Goal: Task Accomplishment & Management: Complete application form

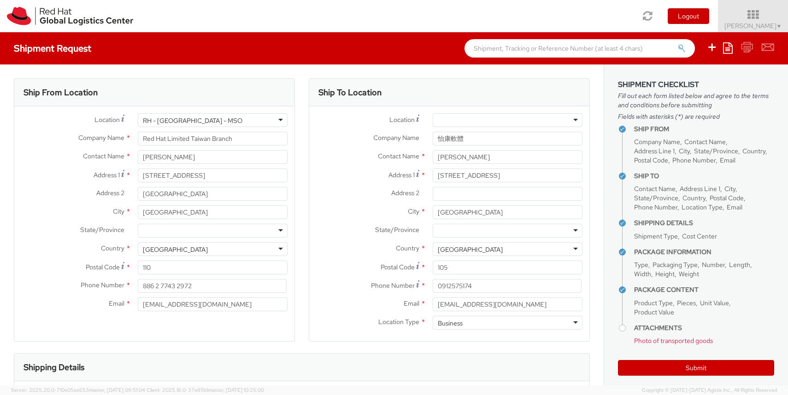
select select "OTHER"
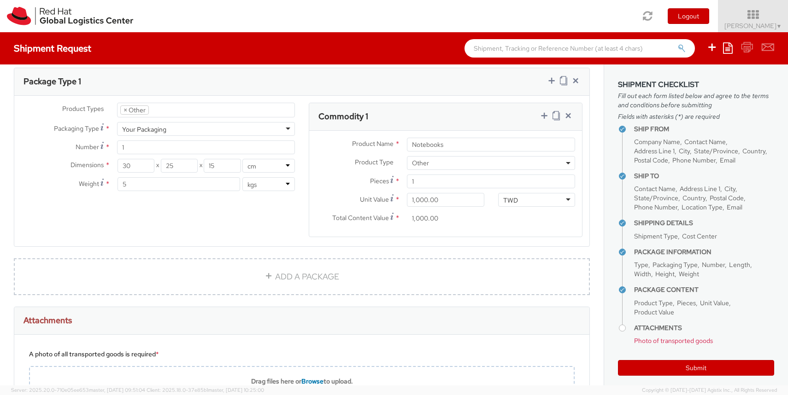
scroll to position [447, 0]
click at [318, 116] on h3 "Commodity 1" at bounding box center [343, 116] width 50 height 9
drag, startPoint x: 425, startPoint y: 184, endPoint x: 386, endPoint y: 184, distance: 39.6
click at [386, 184] on div "Pieces * 1" at bounding box center [445, 182] width 273 height 14
type input "80"
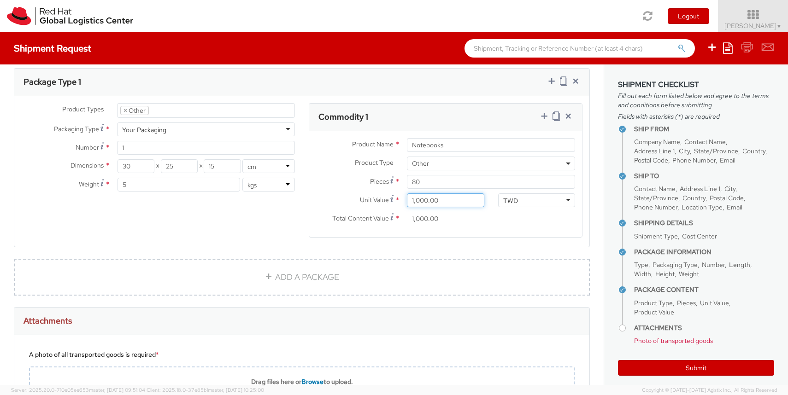
drag, startPoint x: 447, startPoint y: 203, endPoint x: 397, endPoint y: 201, distance: 49.3
click at [397, 201] on div "Unit Value * 1,000.00" at bounding box center [400, 201] width 182 height 14
type input "100.00"
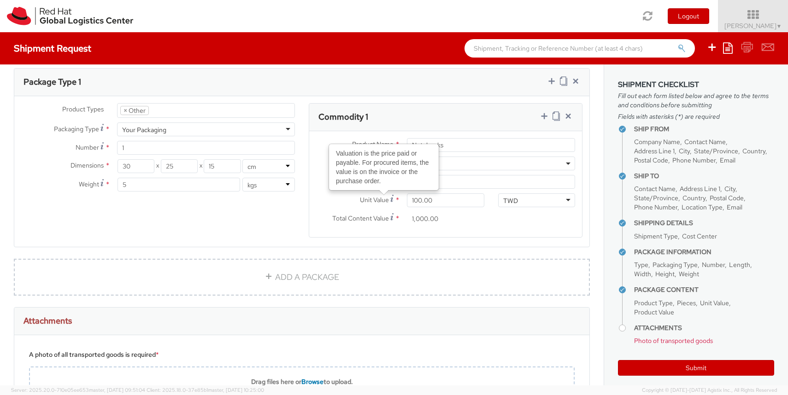
click at [288, 209] on div "Product Types * Documents Docking Station Laptop Monitor Other Hardware Server …" at bounding box center [301, 176] width 575 height 146
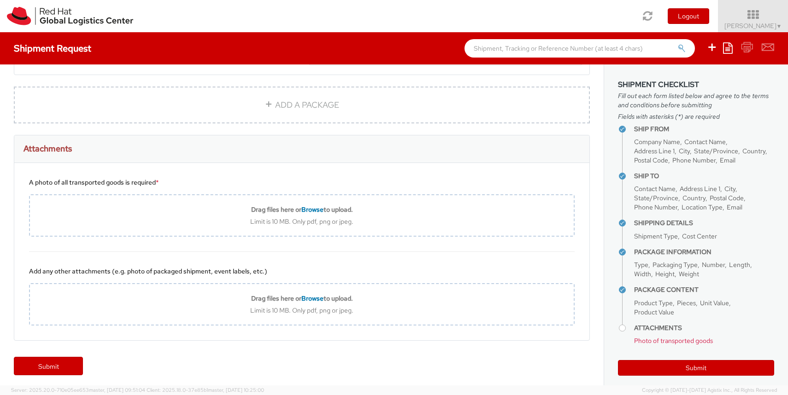
scroll to position [562, 0]
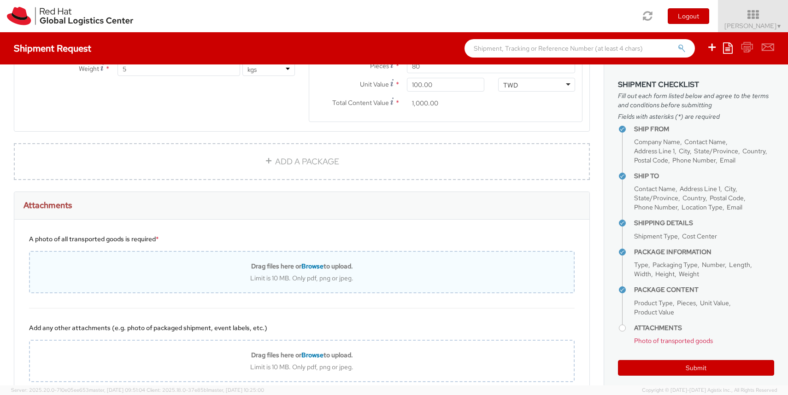
click at [250, 279] on div "Limit is 10 MB. Only pdf, png or jpeg." at bounding box center [302, 278] width 544 height 8
type input "C:\fakepath\messageImage_1759386931964.jpg"
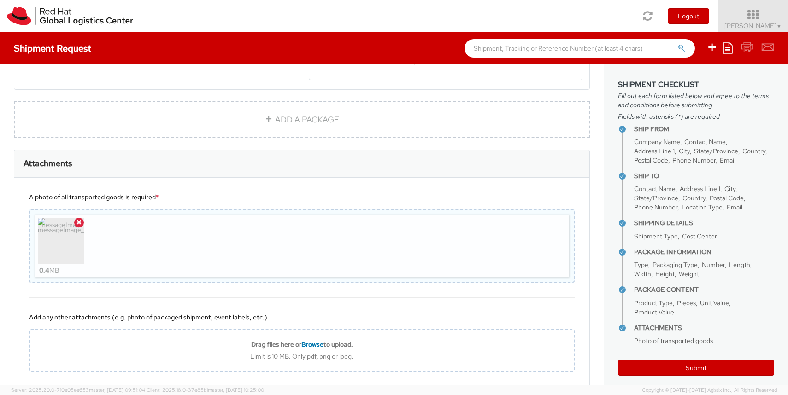
scroll to position [654, 0]
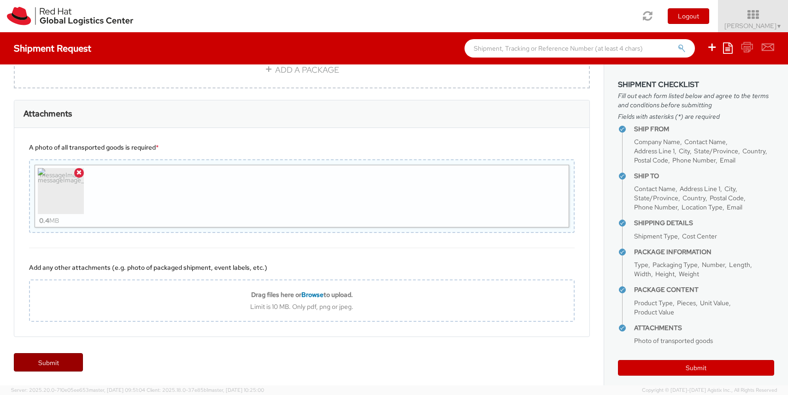
click at [64, 366] on link "Submit" at bounding box center [48, 362] width 69 height 18
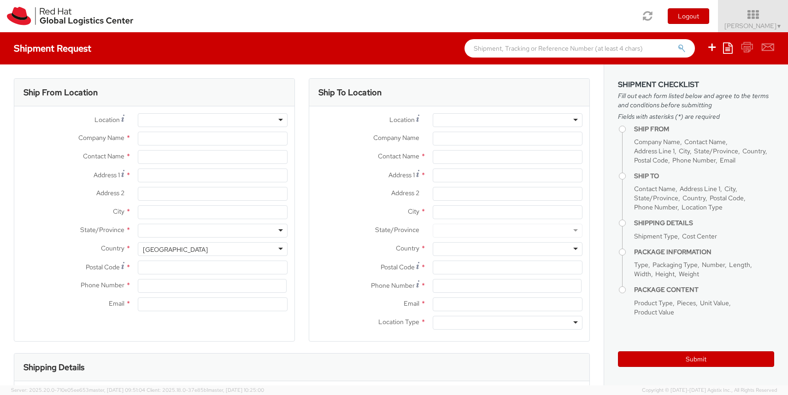
select select "366"
select select
type input "Red Hat Limited Taiwan Branch"
type input "[PERSON_NAME]"
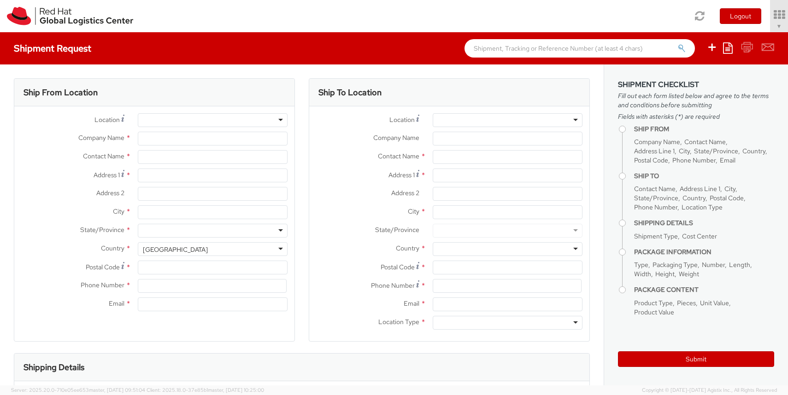
type input "[STREET_ADDRESS]"
type input "[GEOGRAPHIC_DATA]"
type input "110"
type input "886 2 7743 2972"
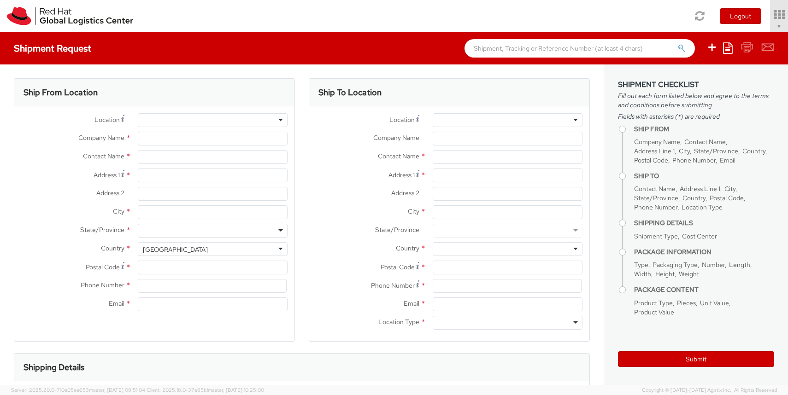
type input "[EMAIL_ADDRESS][DOMAIN_NAME]"
select select "CM"
select select "KGS"
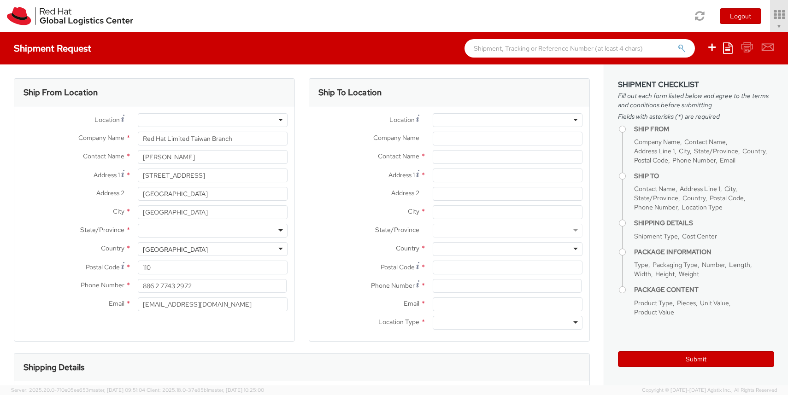
select select "366"
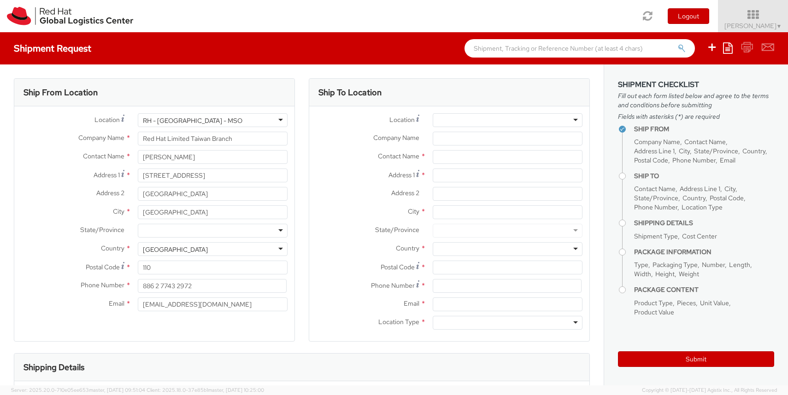
select select
click at [450, 156] on input "text" at bounding box center [508, 157] width 150 height 14
paste input "[PERSON_NAME]"
type input "[PERSON_NAME]"
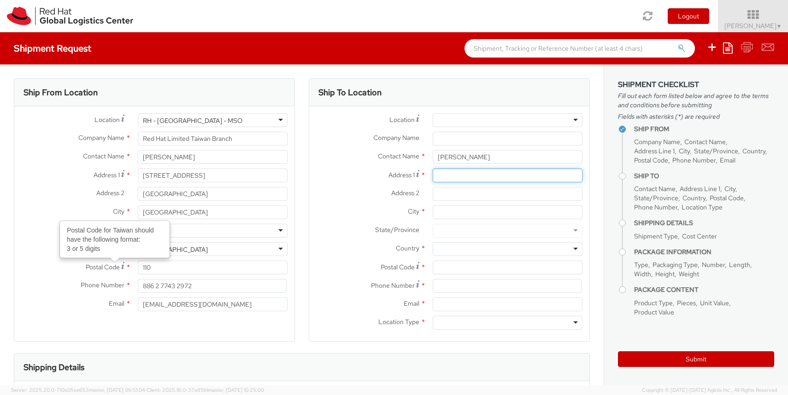
click at [458, 175] on input "Address 1 *" at bounding box center [508, 176] width 150 height 14
paste input "[STREET_ADDRESS]"
type input "[STREET_ADDRESS]"
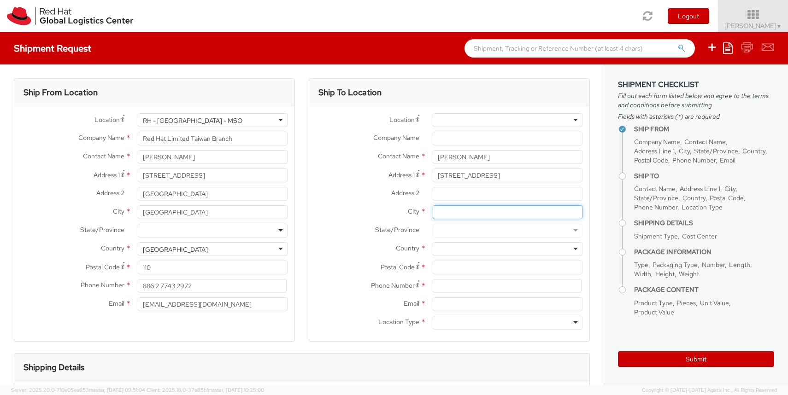
click at [464, 218] on input "City *" at bounding box center [508, 213] width 150 height 14
type input "t"
type input "[GEOGRAPHIC_DATA]"
click at [464, 247] on div at bounding box center [508, 249] width 150 height 14
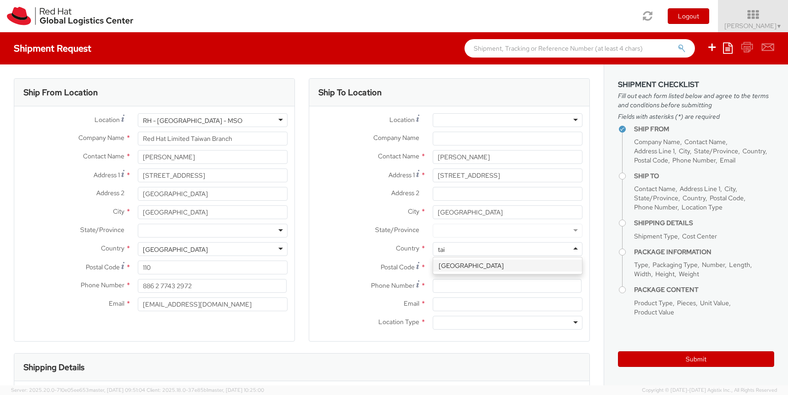
type input "taiw"
click at [460, 270] on input "Postal Code *" at bounding box center [508, 268] width 150 height 14
type input "105"
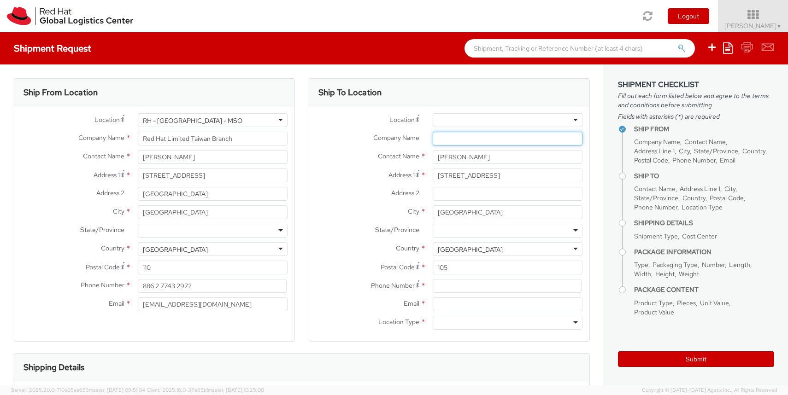
click at [449, 139] on input "Company Name *" at bounding box center [508, 139] width 150 height 14
paste input "怡康軟體"
type input "怡康軟體"
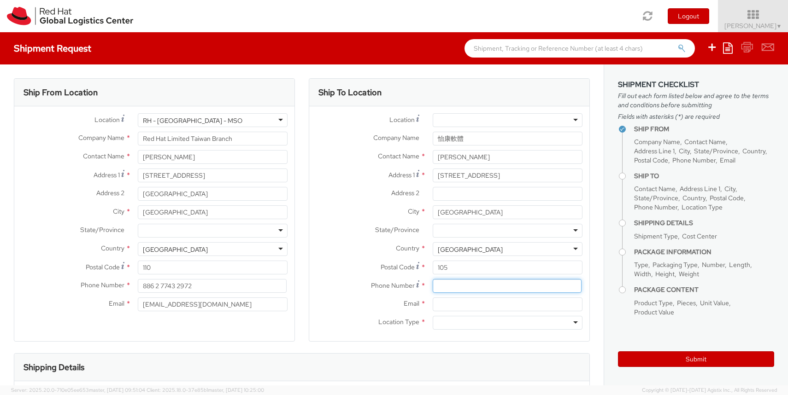
click at [450, 285] on input at bounding box center [507, 286] width 149 height 14
paste input "[PHONE_NUMBER]"
type input "[PHONE_NUMBER]"
click at [447, 305] on input "Email *" at bounding box center [508, 305] width 150 height 14
paste input "[EMAIL_ADDRESS][DOMAIN_NAME]"
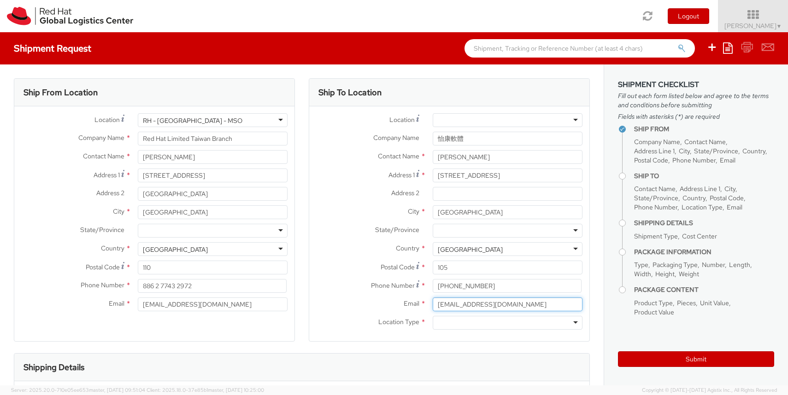
type input "[EMAIL_ADDRESS][DOMAIN_NAME]"
click at [455, 326] on div at bounding box center [508, 323] width 150 height 14
click at [257, 314] on div "Email * [EMAIL_ADDRESS][DOMAIN_NAME]" at bounding box center [154, 307] width 280 height 18
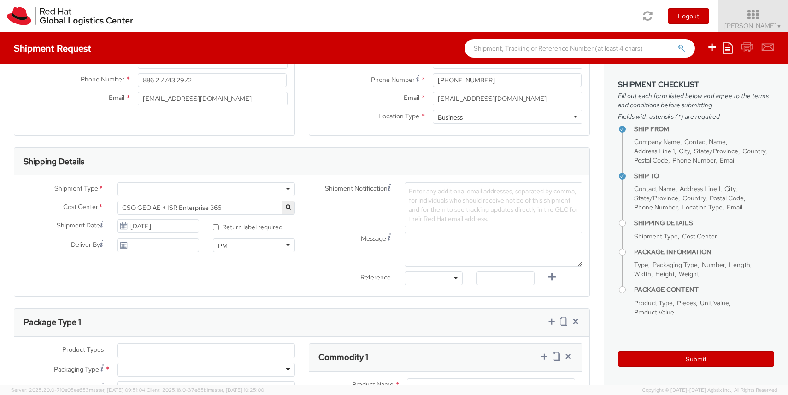
scroll to position [209, 0]
click at [213, 183] on div at bounding box center [206, 187] width 178 height 14
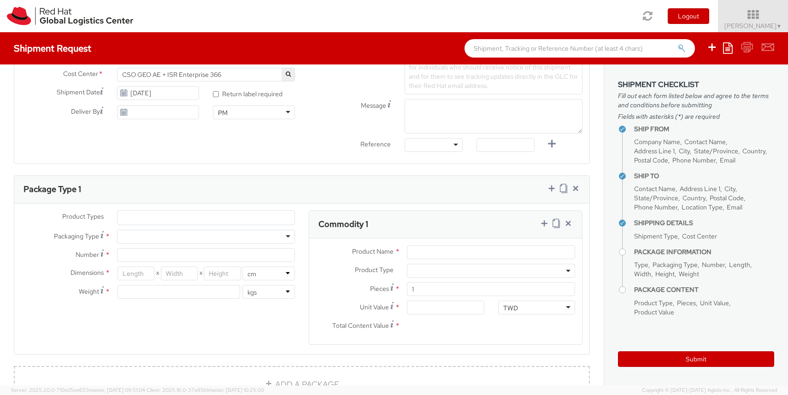
click at [190, 215] on ul at bounding box center [206, 218] width 177 height 14
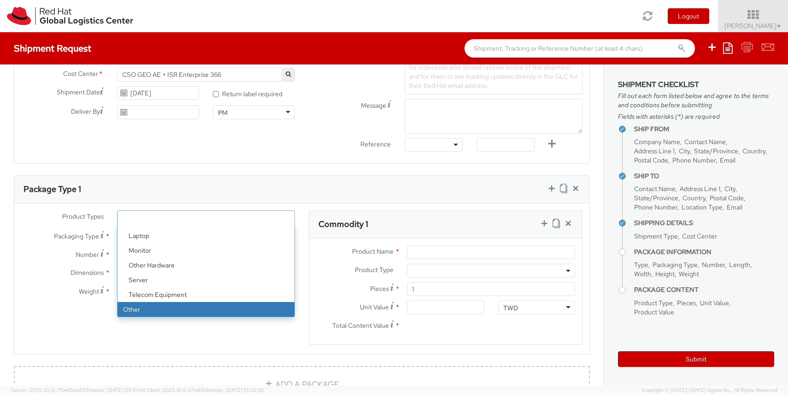
select select "OTHER"
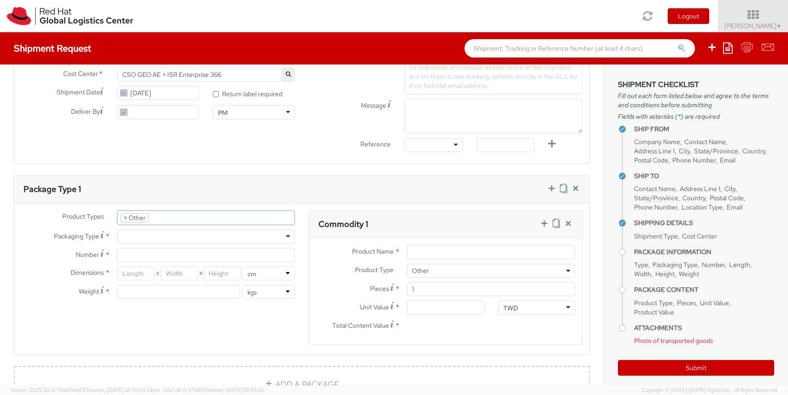
click at [176, 234] on div at bounding box center [206, 237] width 178 height 14
click at [172, 254] on input "Number *" at bounding box center [206, 255] width 178 height 14
type input "1"
click at [147, 271] on input "number" at bounding box center [136, 274] width 37 height 14
type input "30"
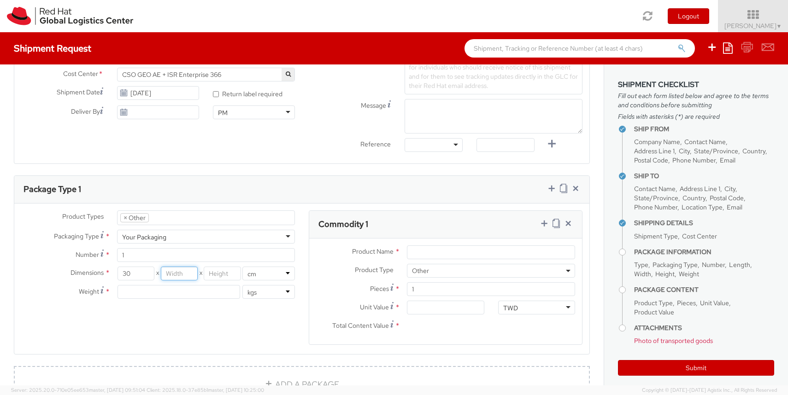
click at [179, 271] on input "number" at bounding box center [179, 274] width 37 height 14
type input "25"
click at [225, 274] on input "number" at bounding box center [222, 274] width 37 height 14
type input "15"
click at [238, 330] on div "Product Types * Documents Docking Station Laptop Monitor Other Hardware Server …" at bounding box center [301, 284] width 575 height 146
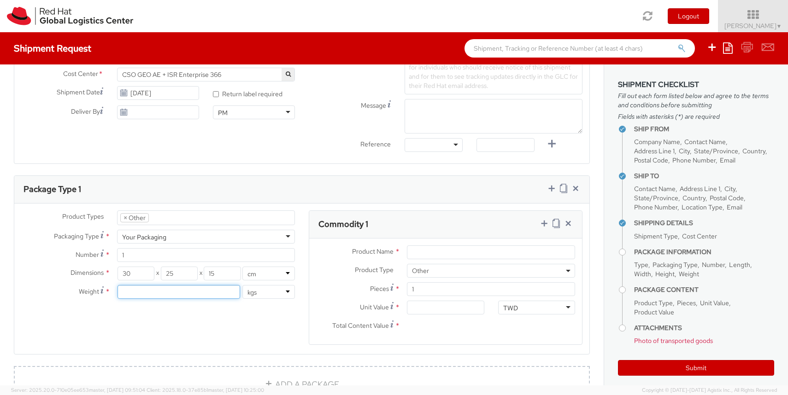
click at [222, 292] on input "number" at bounding box center [179, 292] width 123 height 14
type input "5"
click at [244, 330] on div "Product Types * Documents Docking Station Laptop Monitor Other Hardware Server …" at bounding box center [301, 284] width 575 height 146
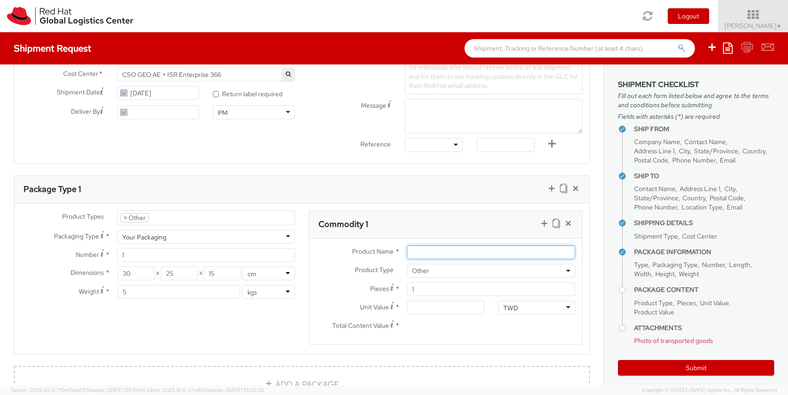
click at [434, 255] on input "Product Name *" at bounding box center [491, 253] width 168 height 14
type input "Notebooks"
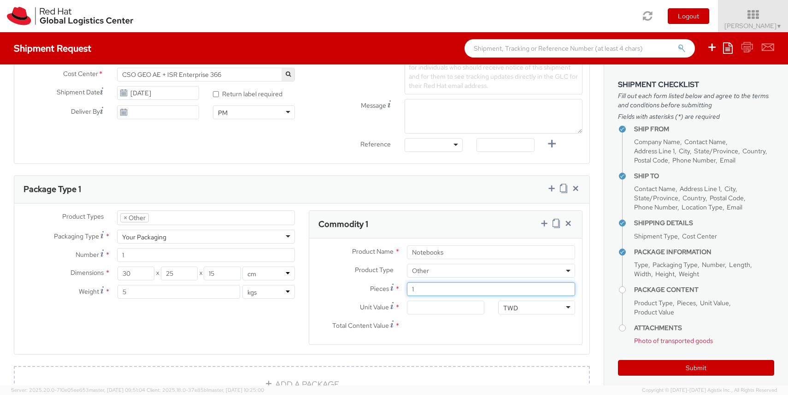
drag, startPoint x: 434, startPoint y: 294, endPoint x: 395, endPoint y: 294, distance: 38.3
click at [395, 294] on div "Pieces * 1" at bounding box center [445, 289] width 273 height 14
type input "18"
type input "0.00"
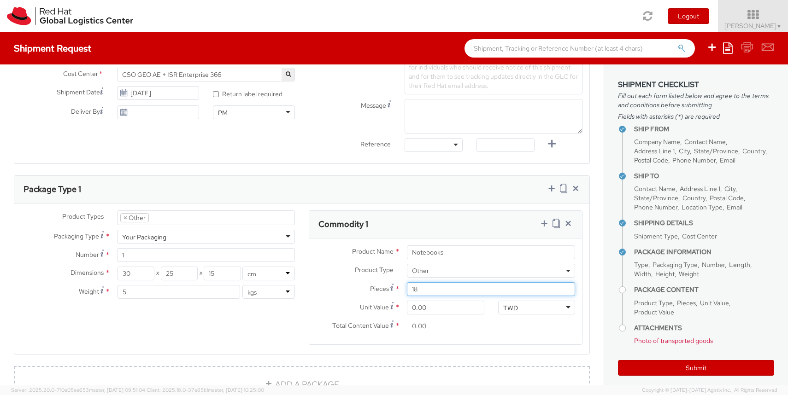
type input "1"
type input "80"
drag, startPoint x: 435, startPoint y: 310, endPoint x: 406, endPoint y: 310, distance: 29.5
click at [406, 310] on div "0.00" at bounding box center [445, 308] width 91 height 14
type input "5.00"
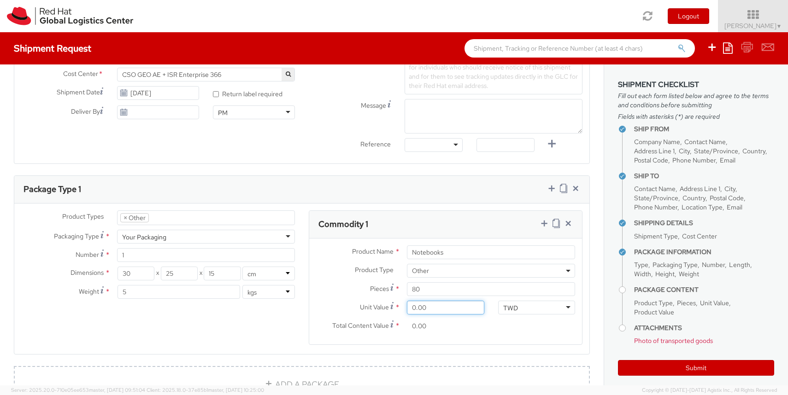
type input "400.00"
type input "50.00"
type input "4,000.00"
click at [279, 315] on div "Product Types * Documents Docking Station Laptop Monitor Other Hardware Server …" at bounding box center [301, 284] width 575 height 146
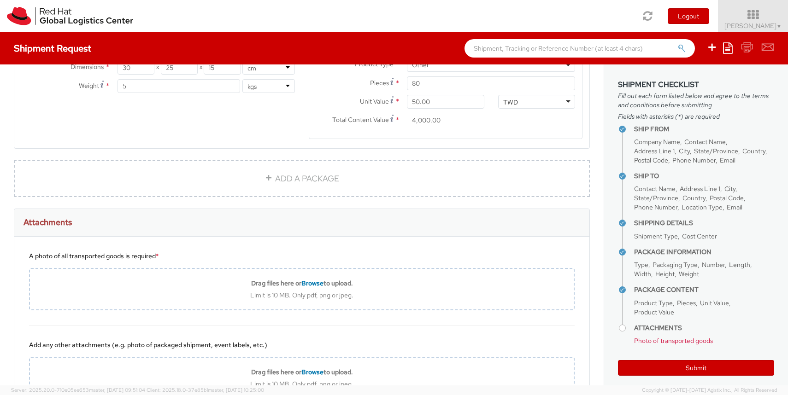
scroll to position [553, 0]
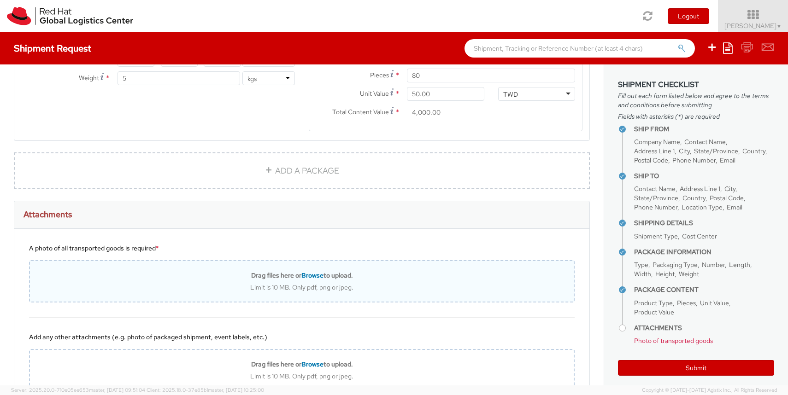
click at [319, 281] on div "Drag files here or Browse to upload. Limit is 10 MB. Only pdf, png or jpeg." at bounding box center [302, 281] width 544 height 20
type input "C:\fakepath\messageImage_1759386931964.jpg"
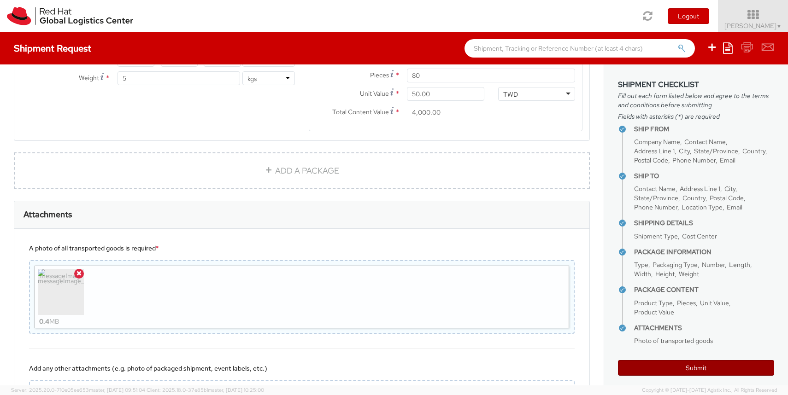
click at [676, 368] on button "Submit" at bounding box center [696, 368] width 156 height 16
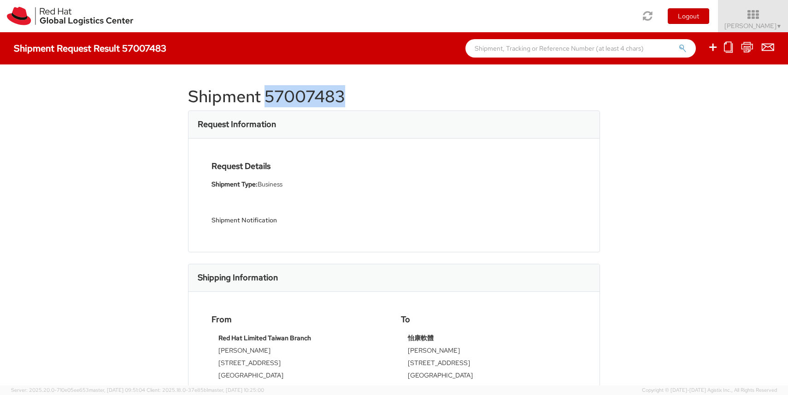
drag, startPoint x: 266, startPoint y: 95, endPoint x: 360, endPoint y: 95, distance: 93.5
click at [360, 96] on h1 "Shipment 57007483" at bounding box center [394, 97] width 412 height 18
copy h1 "57007483"
